Goal: Task Accomplishment & Management: Complete application form

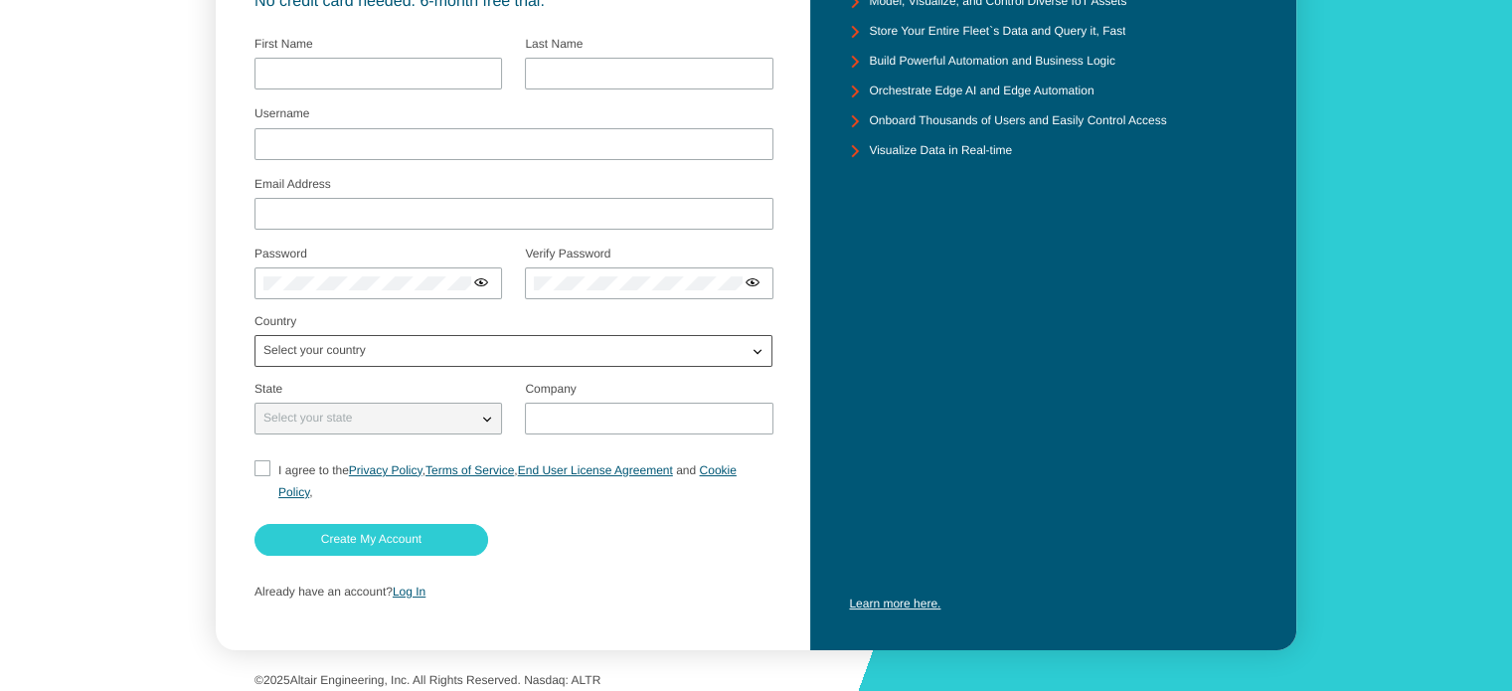
scroll to position [207, 0]
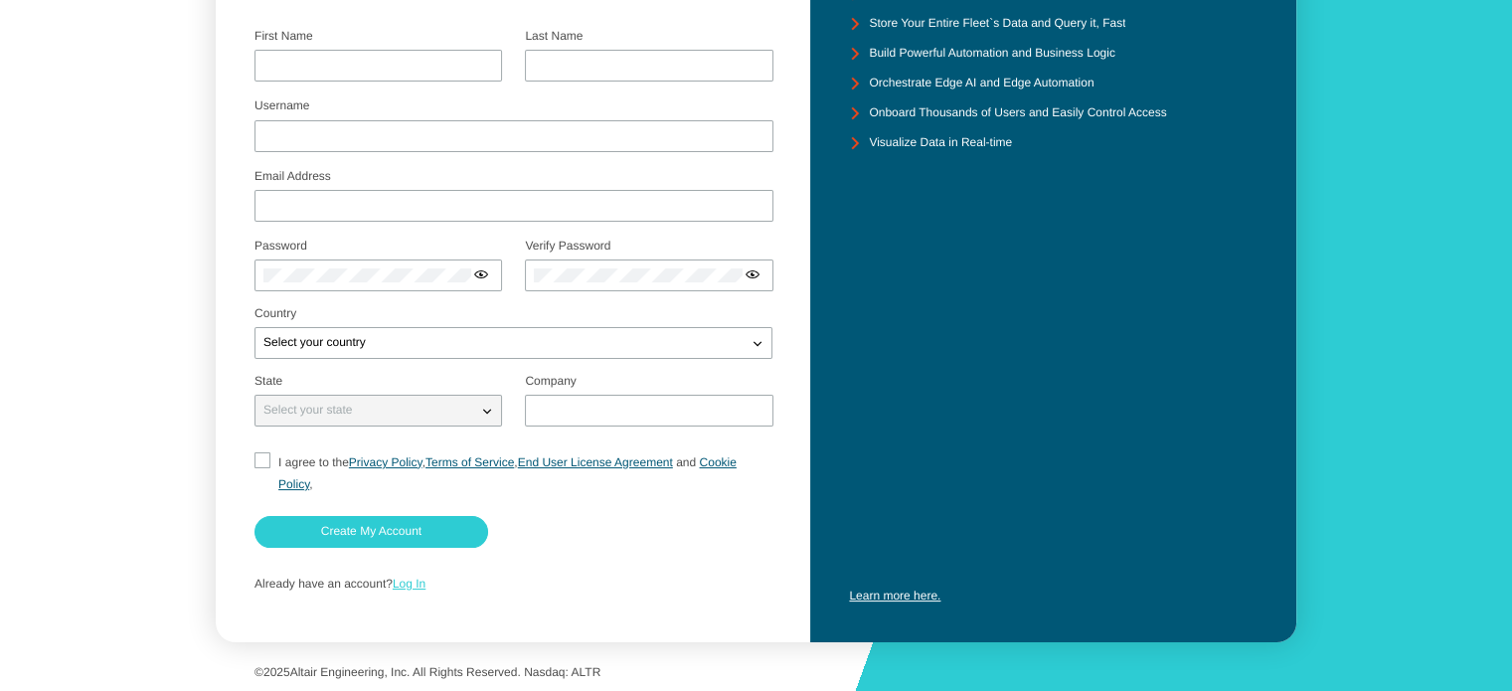
click at [416, 580] on link "Log In" at bounding box center [409, 583] width 33 height 14
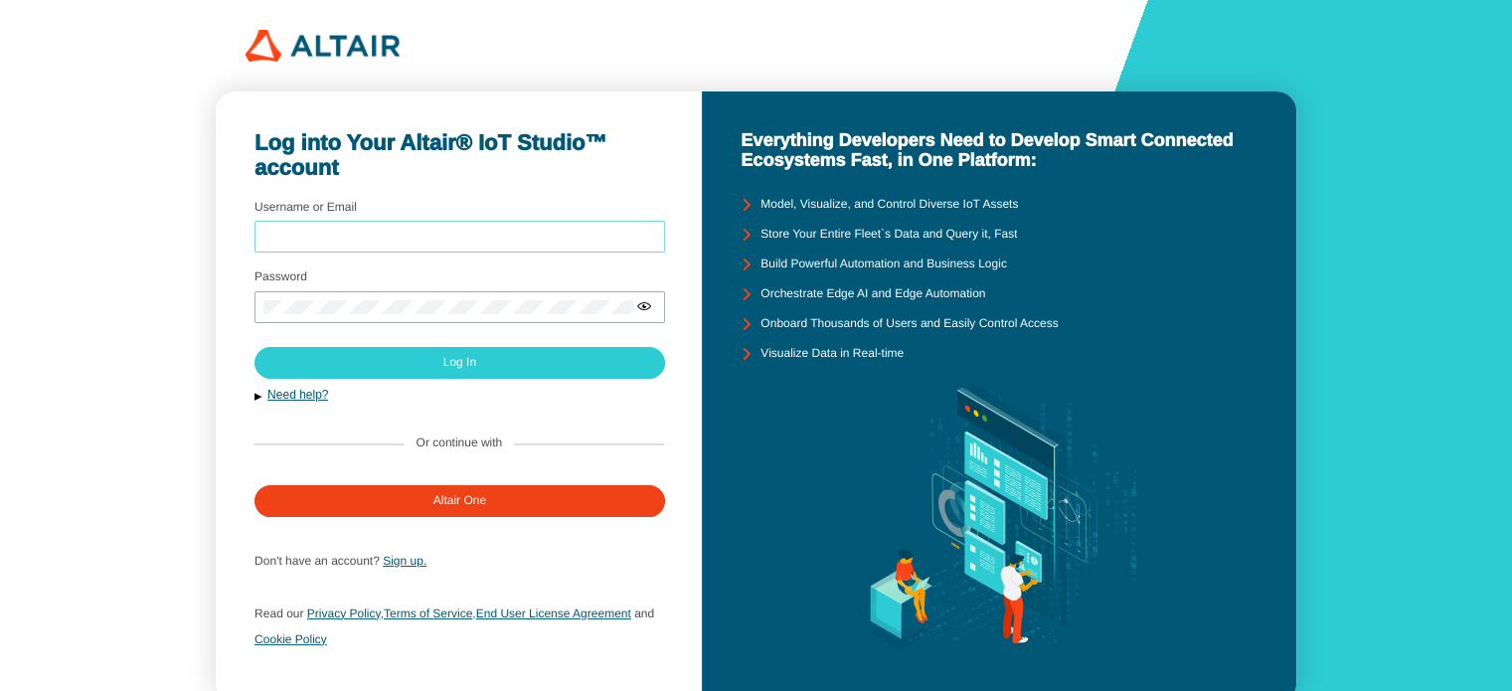
click at [386, 239] on input "Username or Email" at bounding box center [459, 238] width 393 height 14
type input "[EMAIL_ADDRESS][DOMAIN_NAME]"
click at [412, 297] on div at bounding box center [459, 307] width 410 height 32
click at [314, 396] on link "Need help?" at bounding box center [297, 395] width 61 height 14
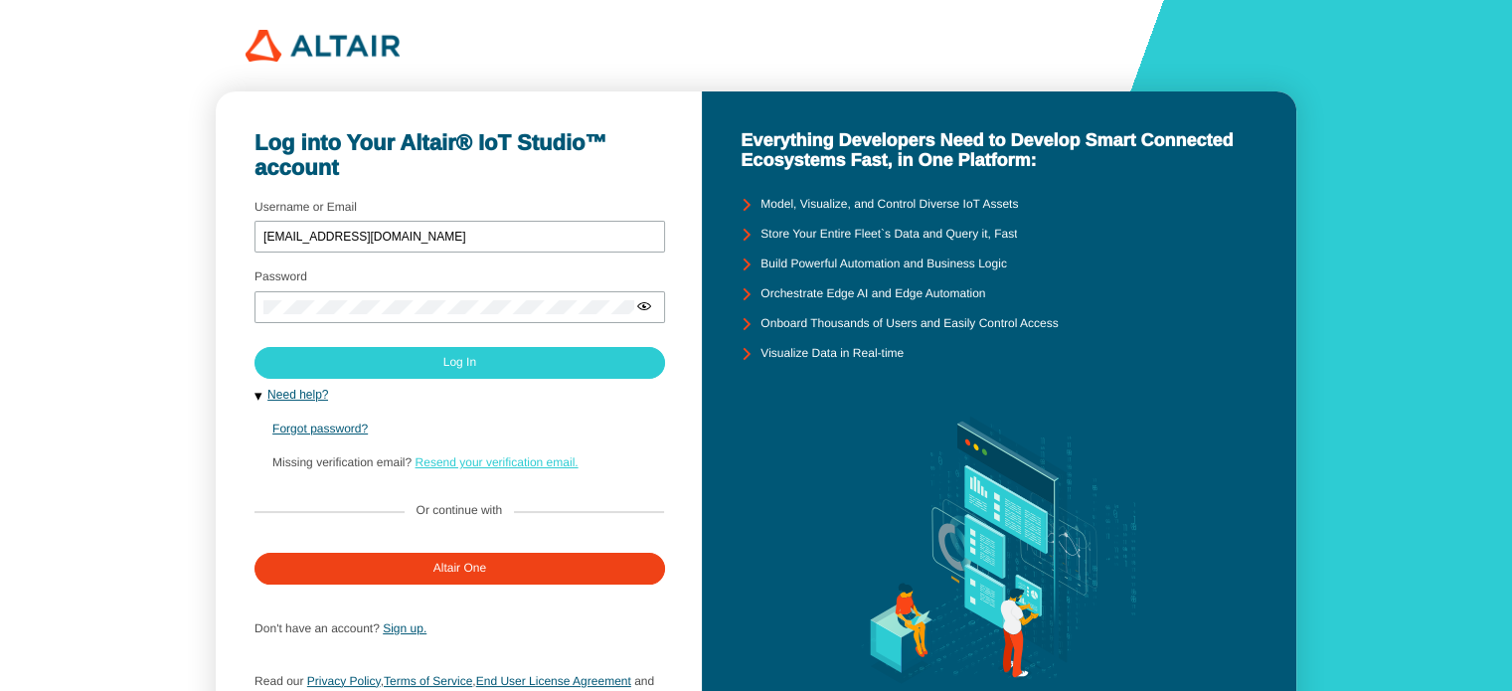
click at [473, 461] on link "Resend your verification email." at bounding box center [495, 462] width 163 height 14
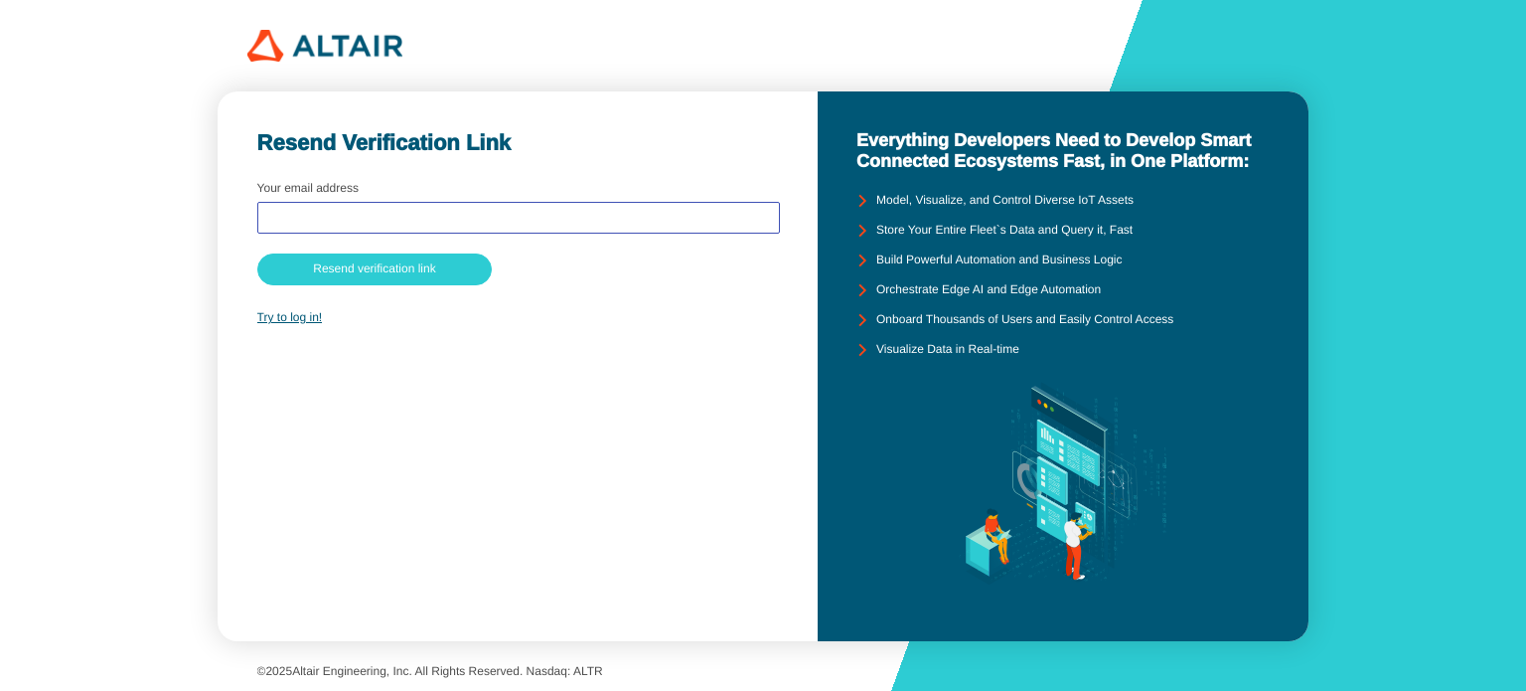
click at [357, 220] on input "text" at bounding box center [518, 218] width 505 height 14
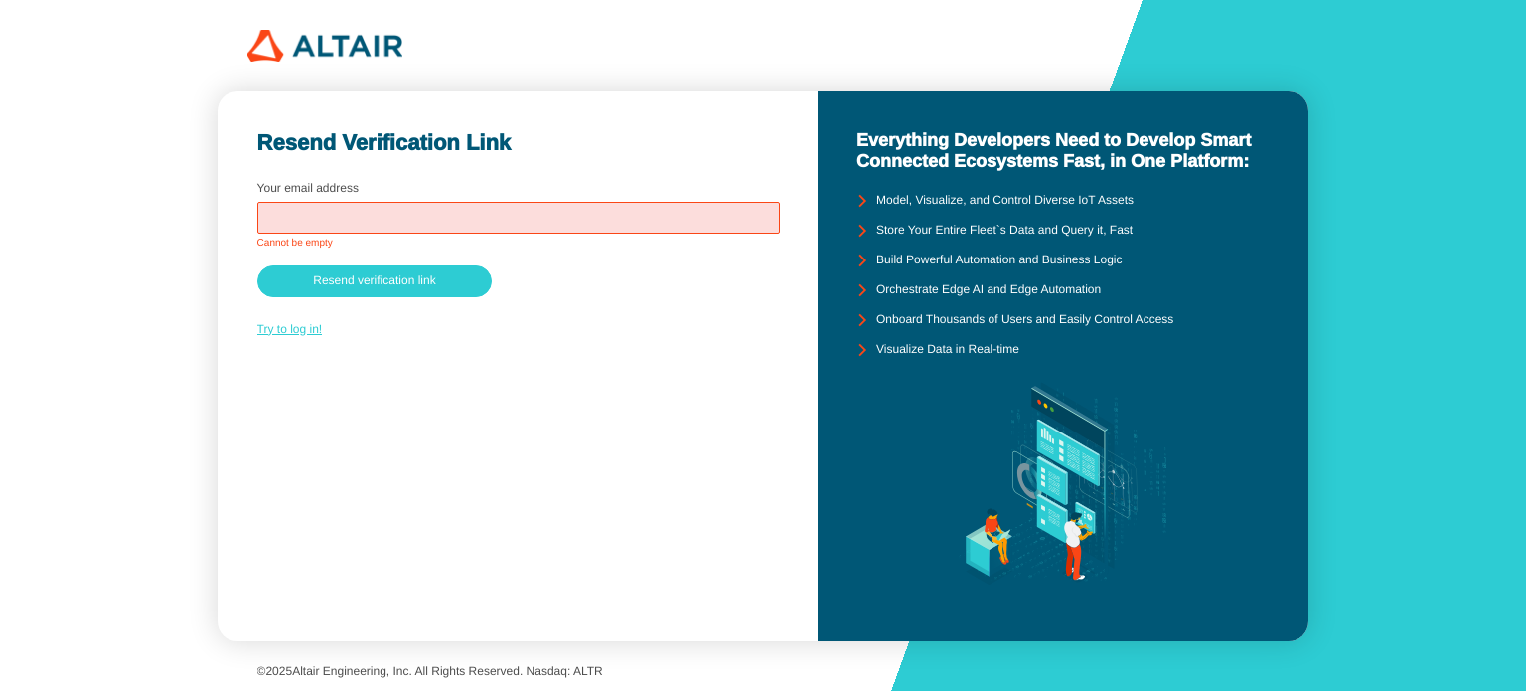
click at [300, 331] on link "Try to log in!" at bounding box center [290, 329] width 66 height 14
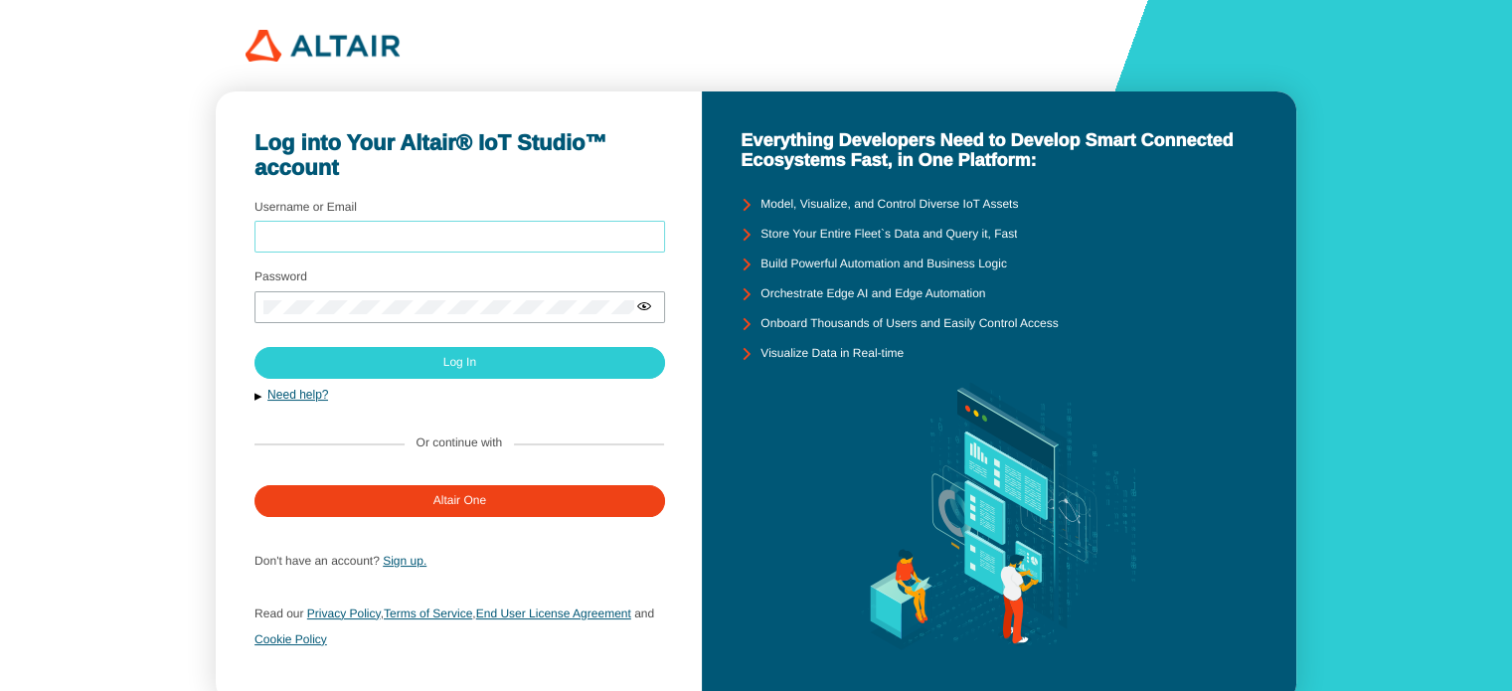
click at [342, 232] on input "Username or Email" at bounding box center [459, 238] width 393 height 14
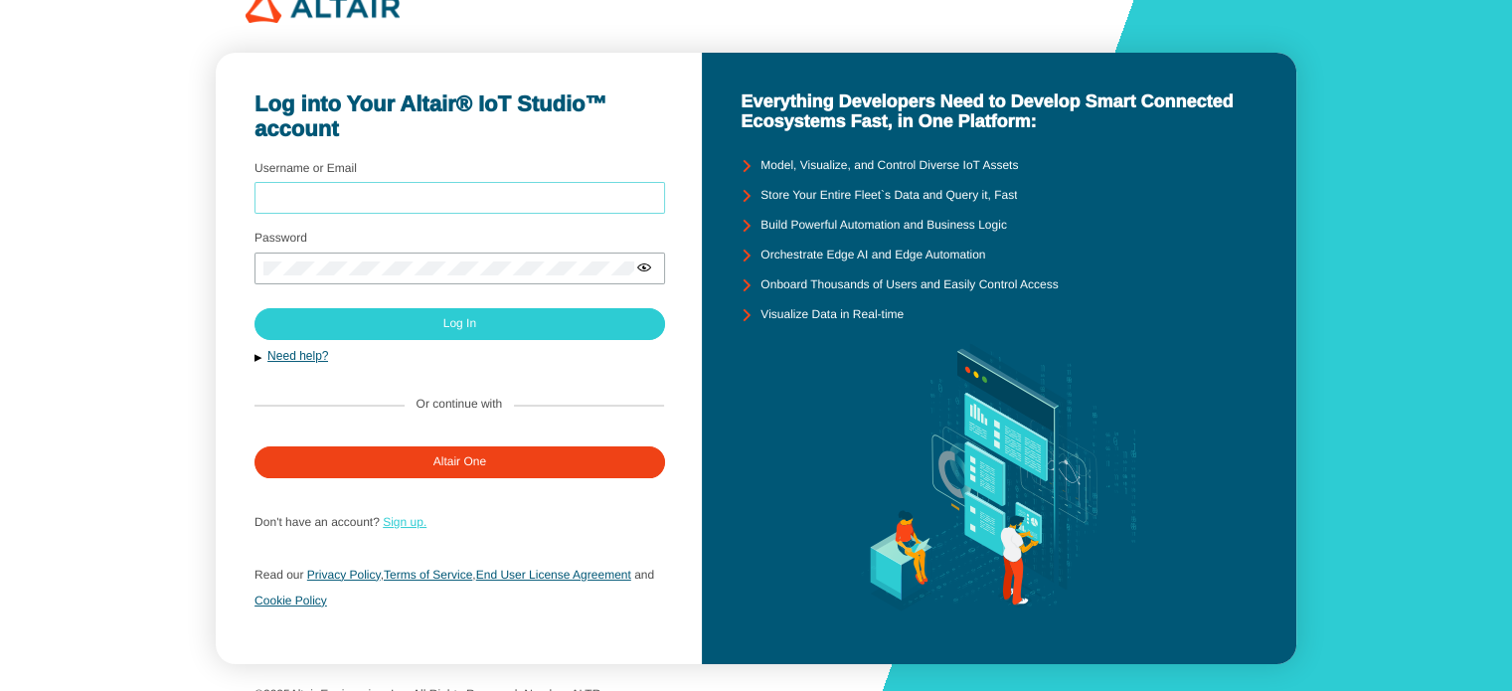
scroll to position [60, 0]
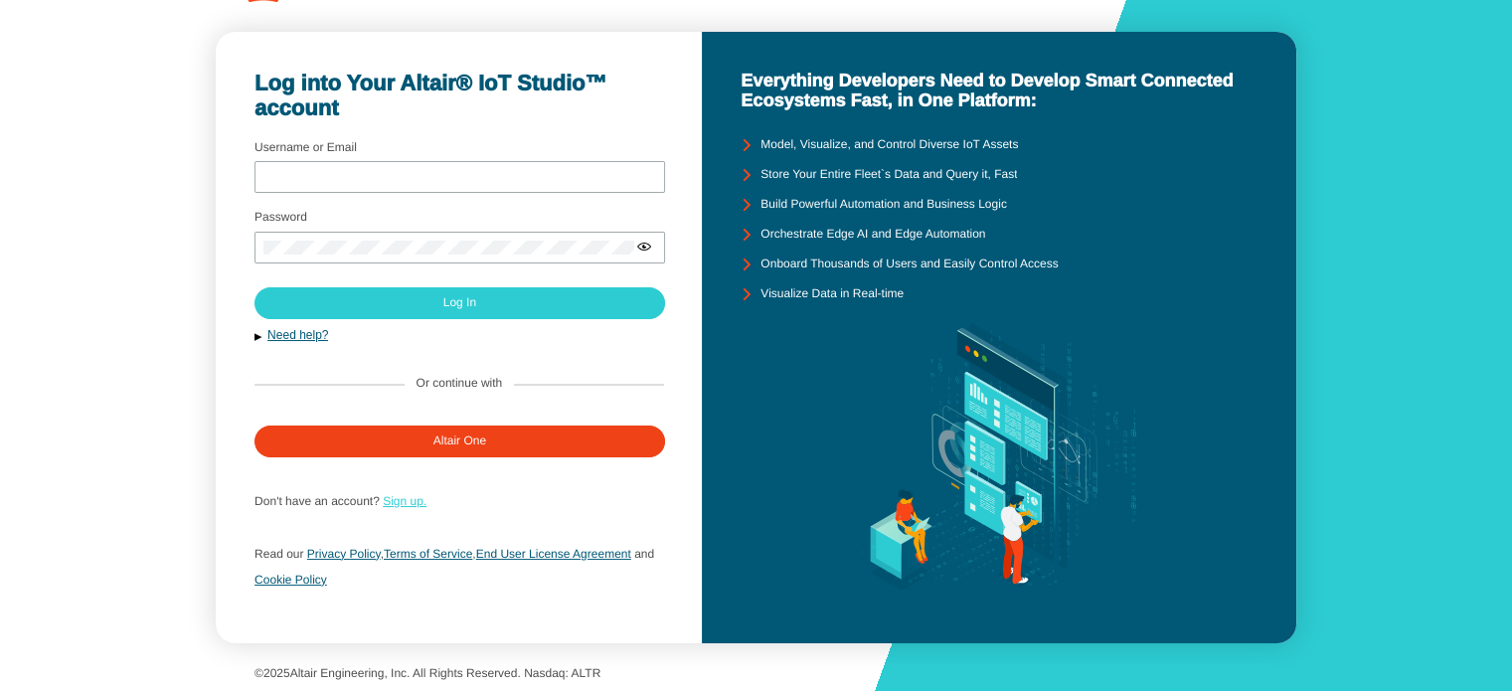
click at [406, 499] on link "Sign up." at bounding box center [405, 501] width 44 height 14
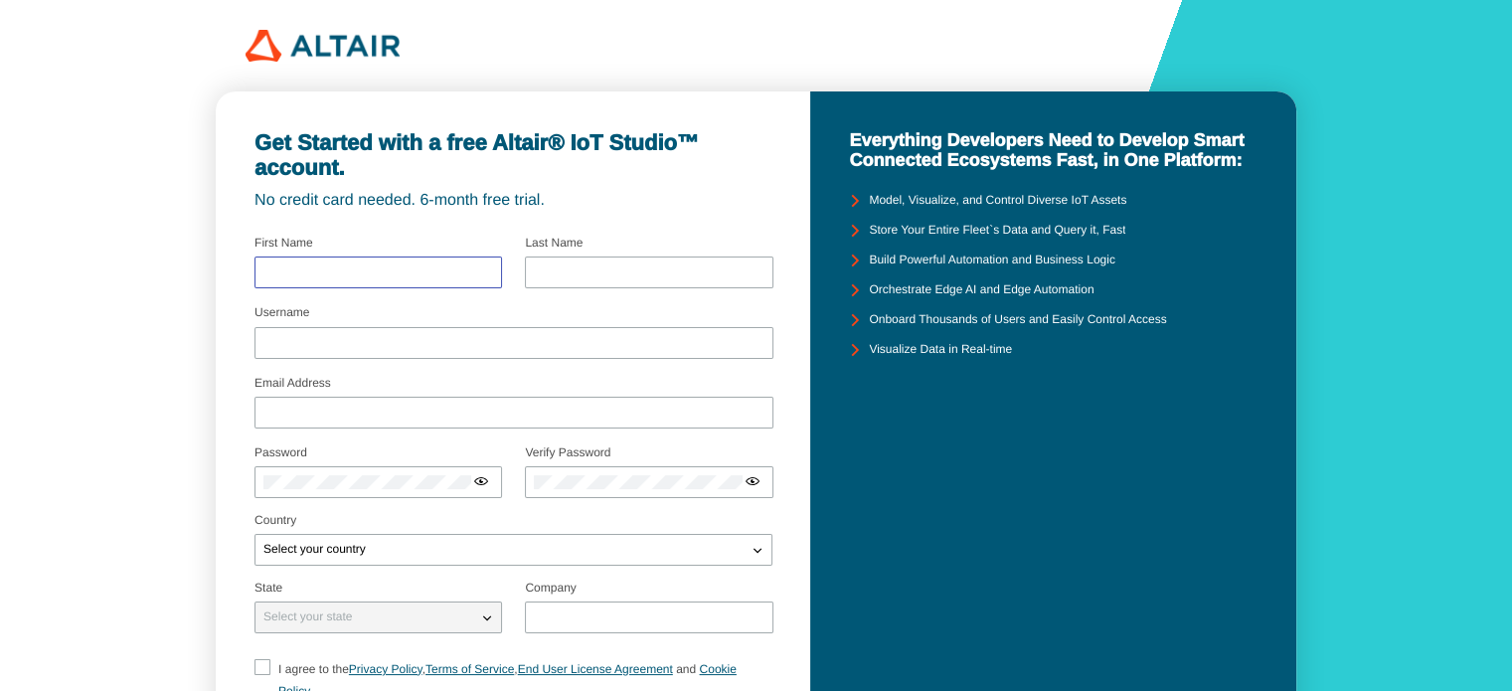
click at [334, 272] on input "text" at bounding box center [378, 272] width 230 height 14
type input "[PERSON_NAME]"
click at [376, 337] on input "Username" at bounding box center [513, 343] width 501 height 14
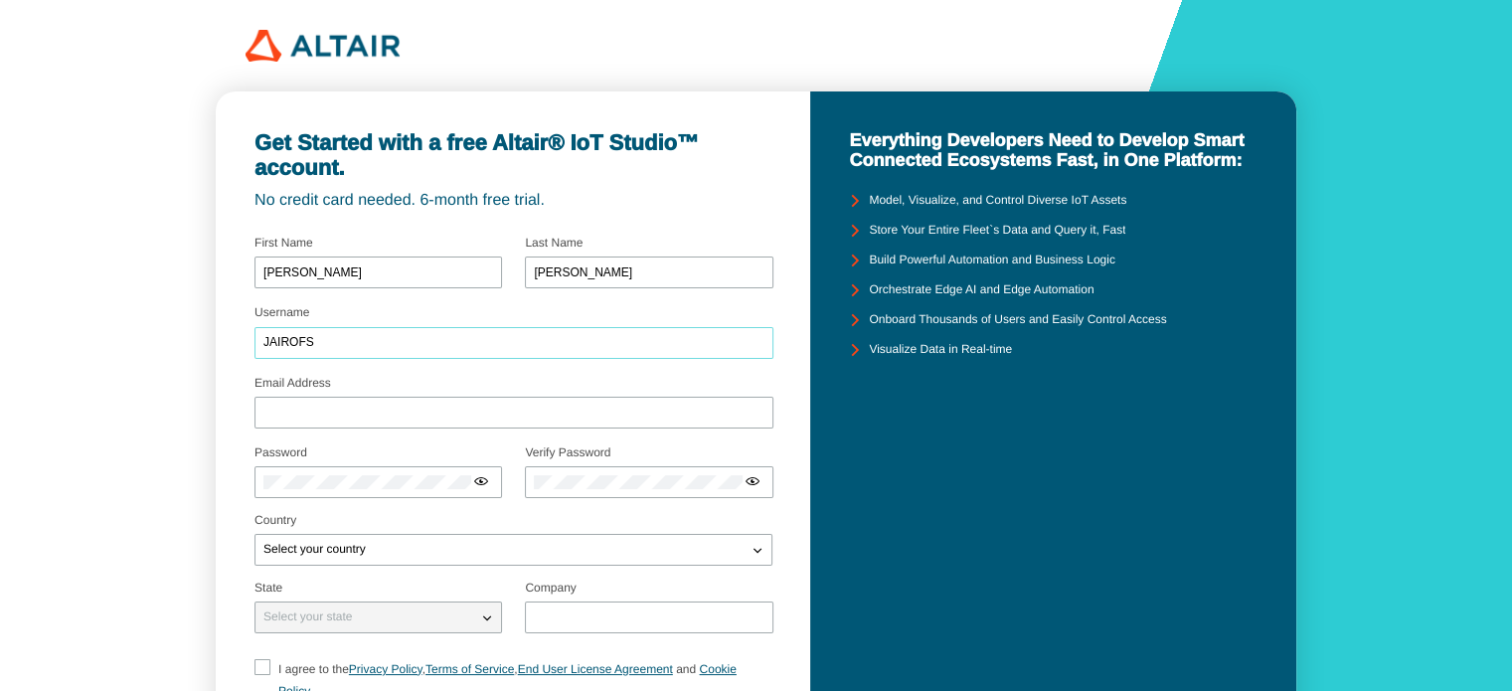
type input "JAIROFS"
type input "[EMAIL_ADDRESS][DOMAIN_NAME]"
click at [401, 545] on div "Select your country" at bounding box center [501, 550] width 492 height 20
type input "el [PERSON_NAME]."
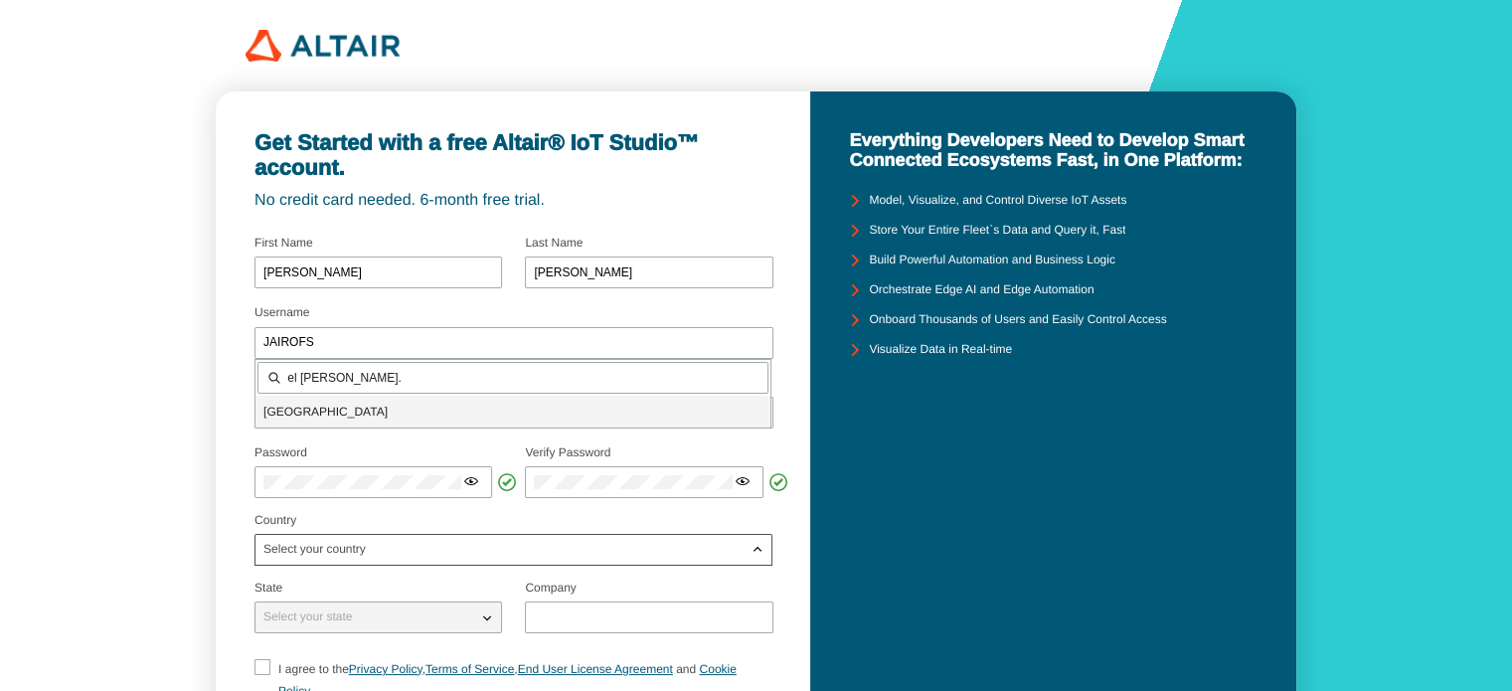
click at [406, 415] on p "[GEOGRAPHIC_DATA]" at bounding box center [512, 411] width 515 height 20
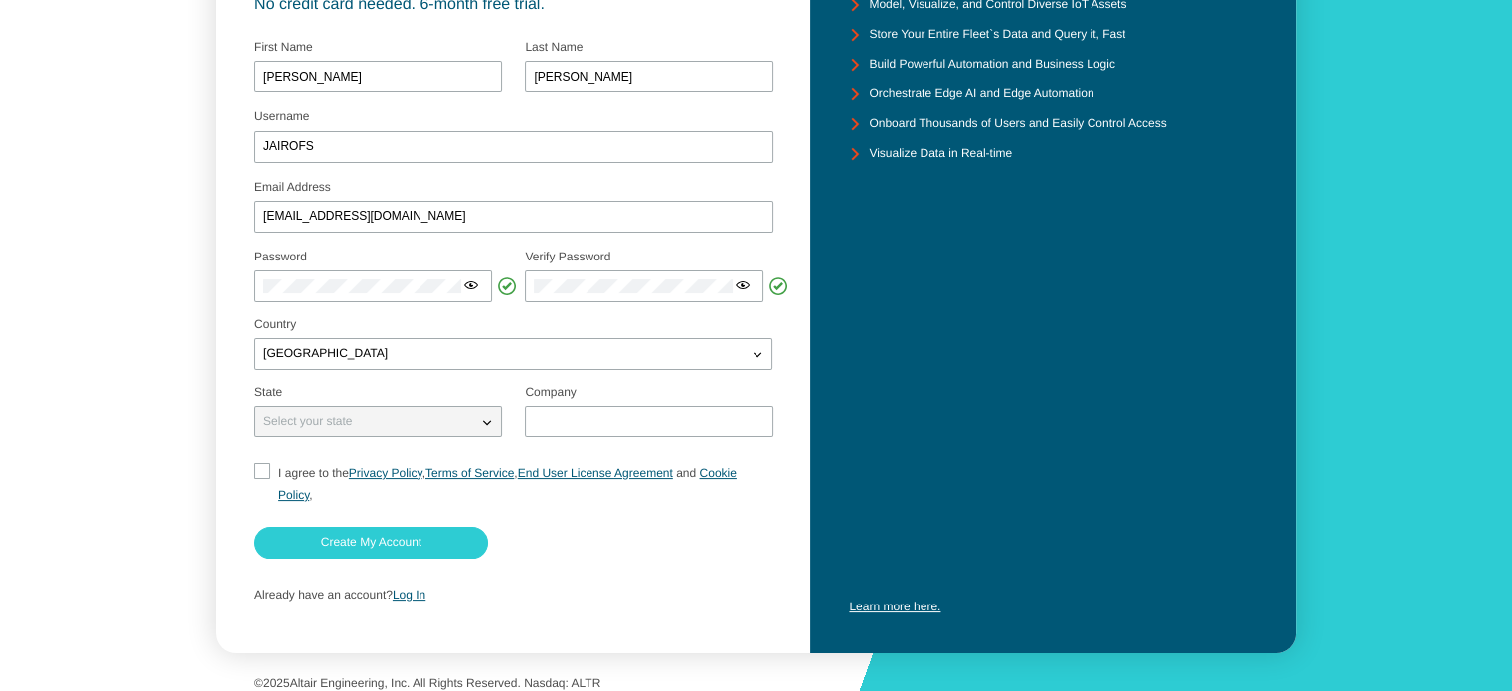
scroll to position [199, 0]
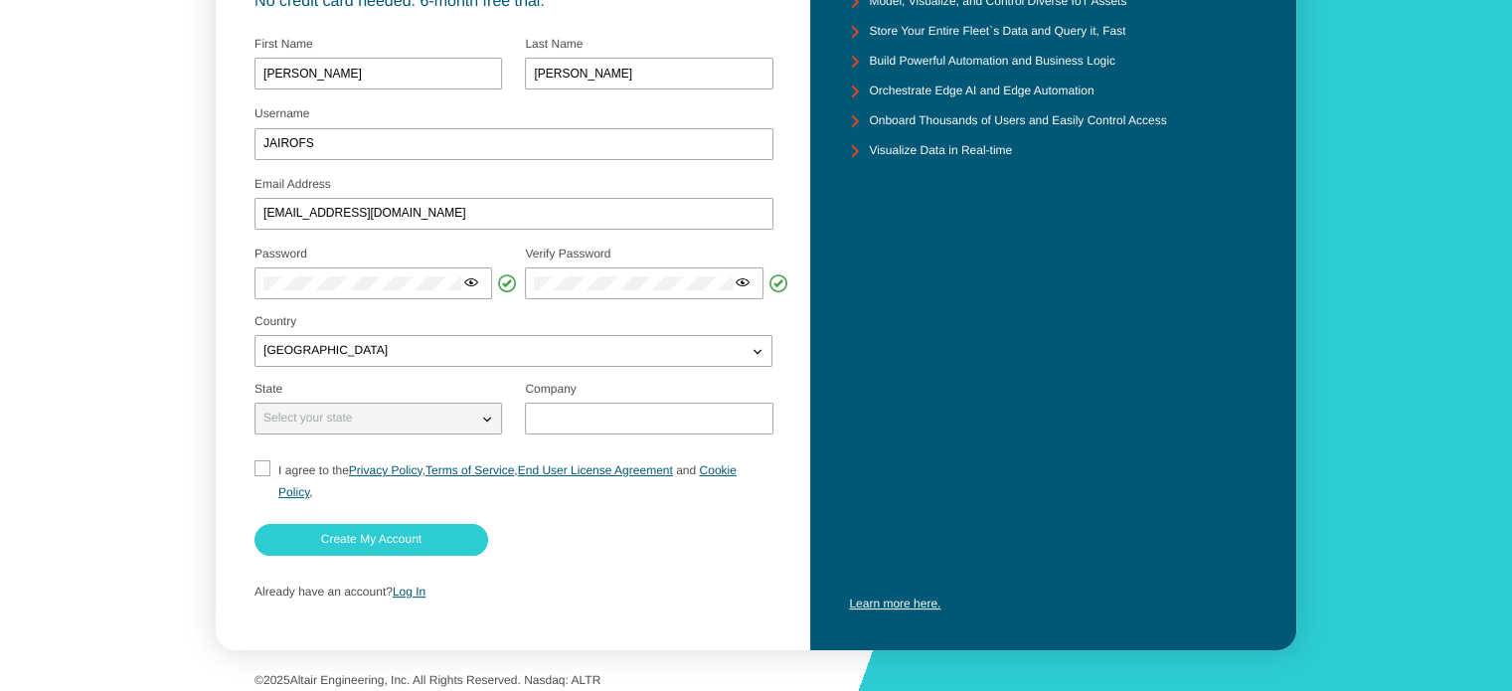
click at [480, 413] on iron-icon at bounding box center [487, 418] width 20 height 20
click at [566, 427] on div at bounding box center [648, 418] width 247 height 32
type input "Emasal"
click at [304, 468] on span "I agree to the Privacy Policy , Terms of Service , End User License Agreement a…" at bounding box center [507, 481] width 458 height 36
click at [263, 472] on input "I agree to the Privacy Policy , Terms of Service , End User License Agreement a…" at bounding box center [260, 481] width 13 height 43
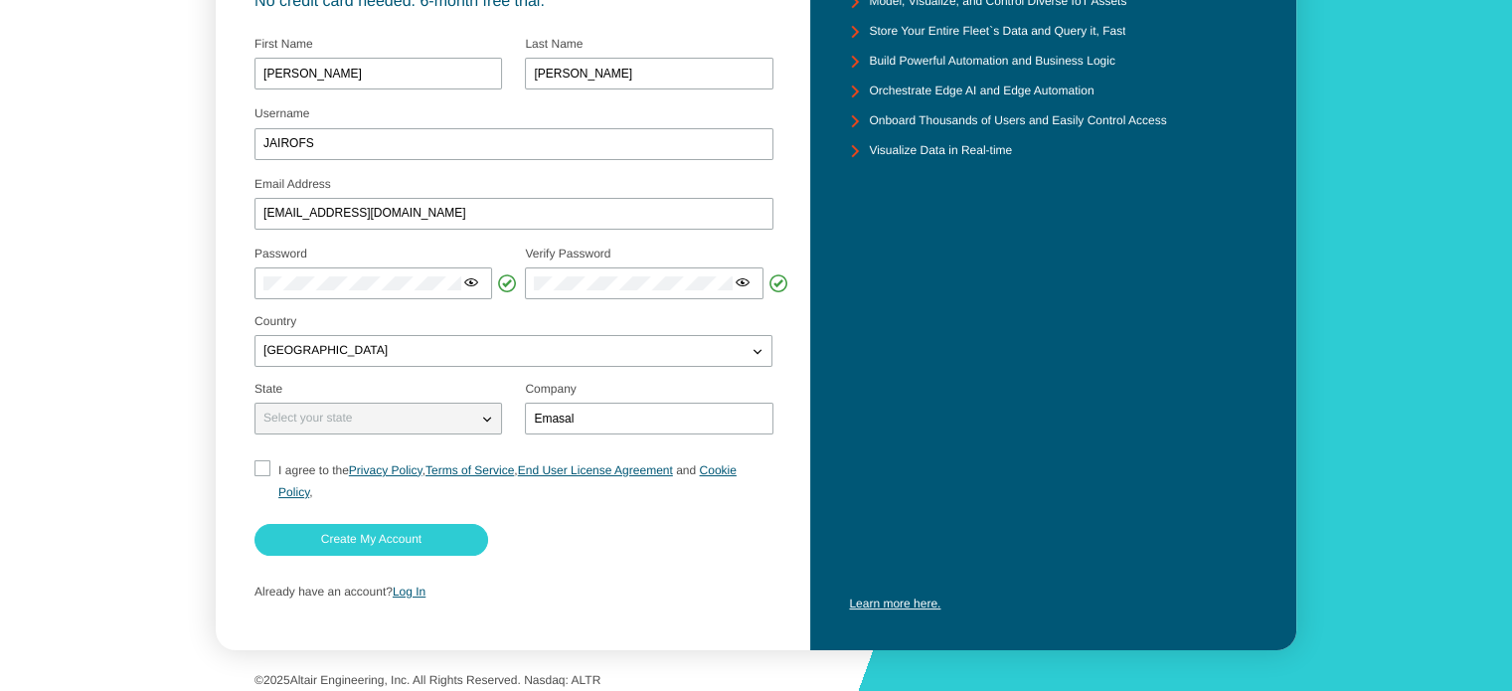
checkbox input "true"
click at [0, 0] on slot "Create My Account" at bounding box center [0, 0] width 0 height 0
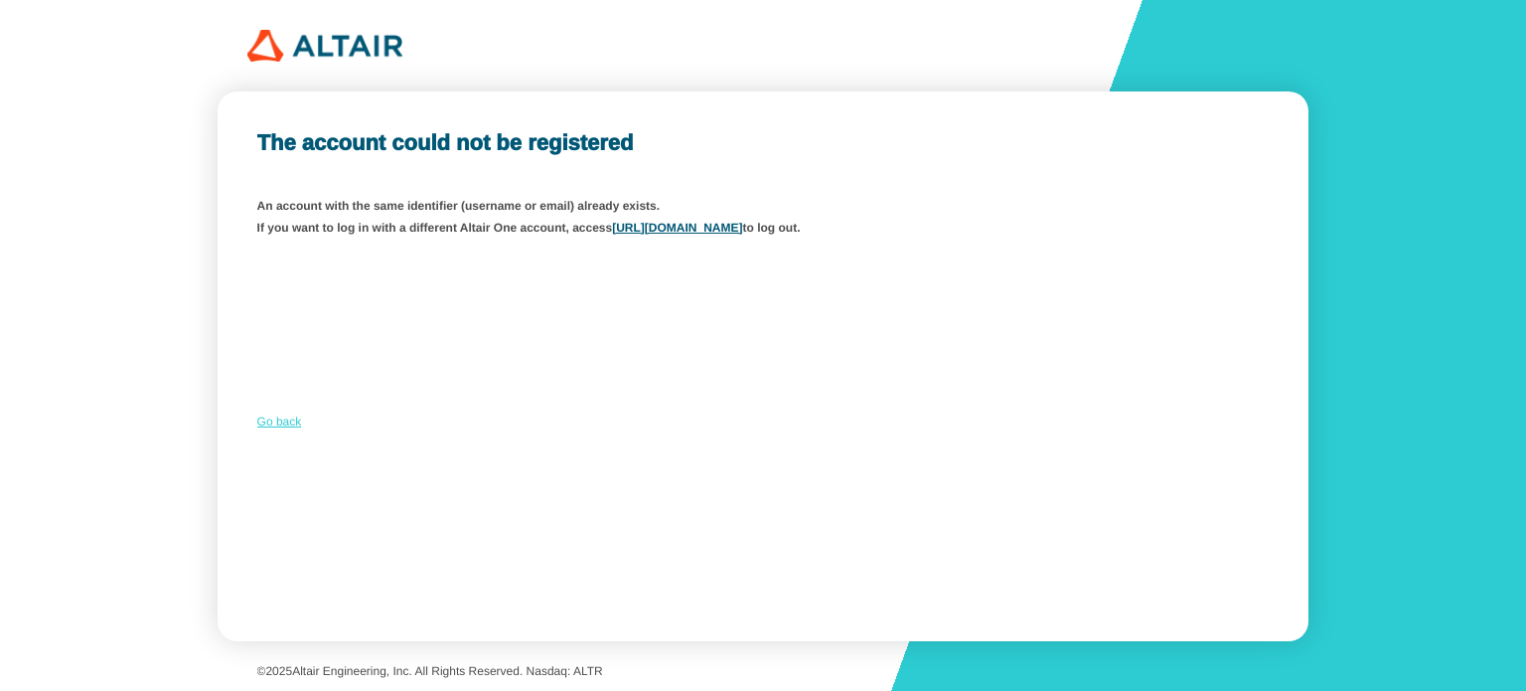
click at [278, 423] on link "Go back" at bounding box center [279, 421] width 45 height 14
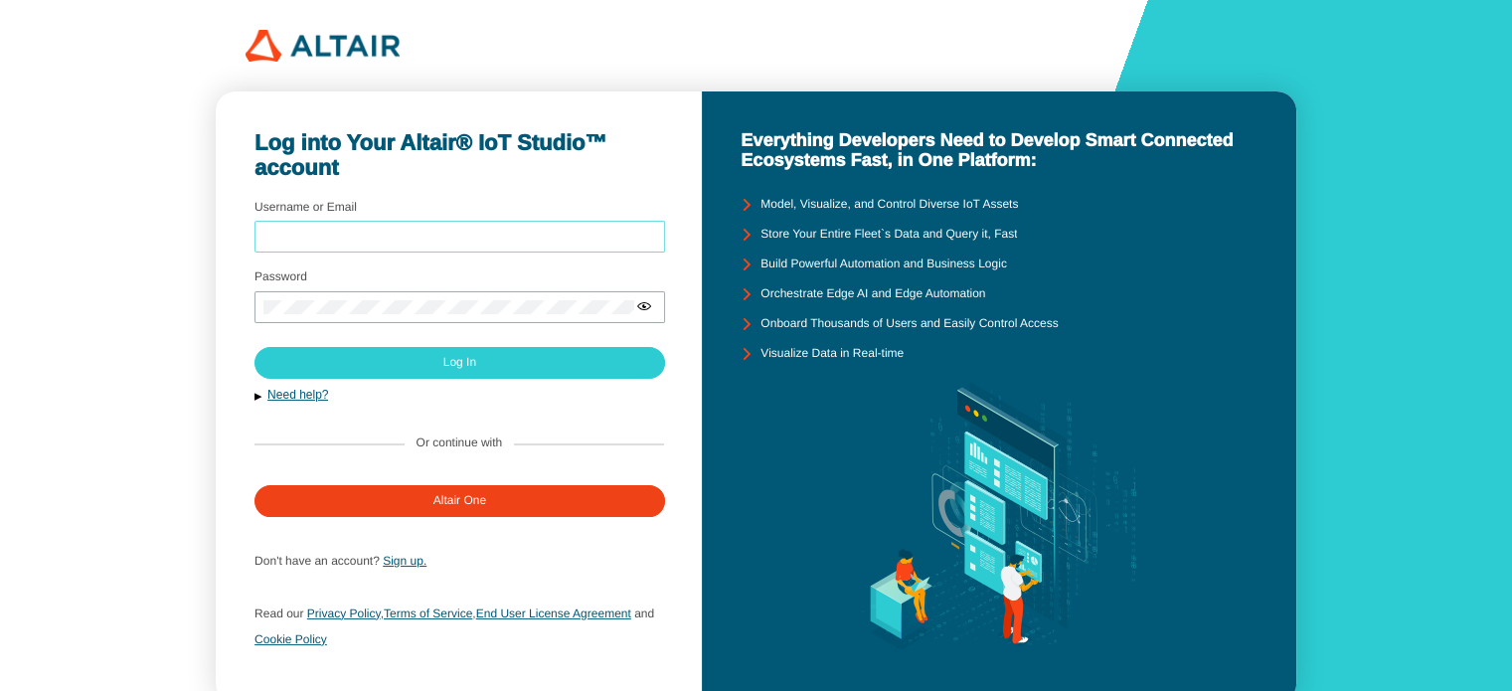
click at [472, 241] on input "Username or Email" at bounding box center [459, 238] width 393 height 14
type input "[EMAIL_ADDRESS][DOMAIN_NAME]"
click at [432, 293] on div at bounding box center [459, 307] width 410 height 32
